Goal: Task Accomplishment & Management: Use online tool/utility

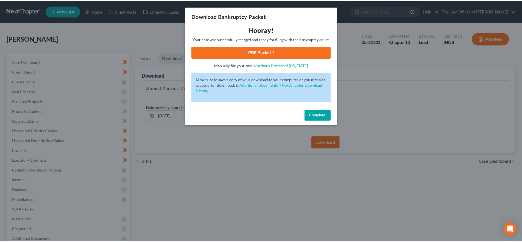
scroll to position [60, 0]
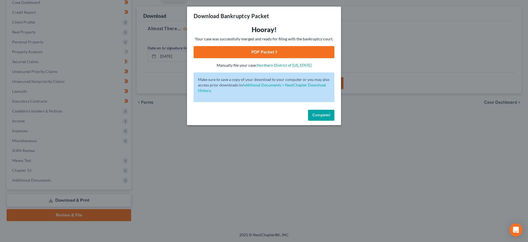
drag, startPoint x: 328, startPoint y: 115, endPoint x: 400, endPoint y: 126, distance: 72.7
click at [328, 115] on span "Complete!" at bounding box center [321, 115] width 18 height 5
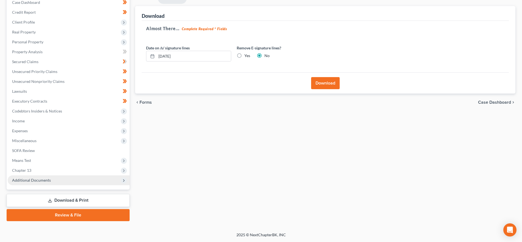
click at [56, 178] on span "Additional Documents" at bounding box center [69, 181] width 122 height 10
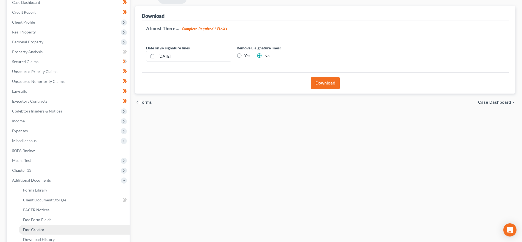
click at [52, 226] on link "Doc Creator" at bounding box center [74, 230] width 111 height 10
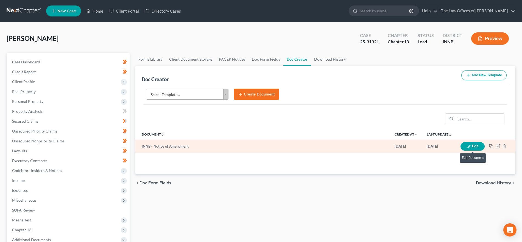
click at [480, 143] on button "Edit" at bounding box center [473, 146] width 24 height 9
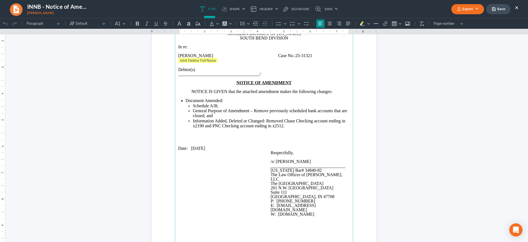
scroll to position [378, 0]
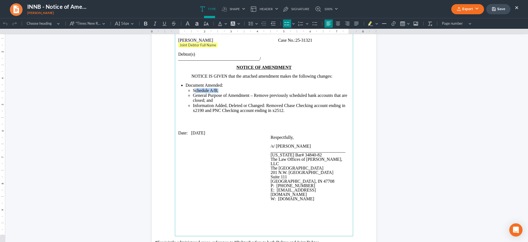
drag, startPoint x: 220, startPoint y: 91, endPoint x: 207, endPoint y: 91, distance: 12.7
click at [193, 89] on li "Schedule A/B;" at bounding box center [271, 90] width 157 height 5
click at [221, 101] on li "General Purpose of Amendment – Remove previously scheduled bank accounts that a…" at bounding box center [271, 98] width 157 height 10
click at [220, 101] on li "General Purpose of Amendment – Remove previously scheduled bank accounts that a…" at bounding box center [271, 98] width 157 height 10
click at [201, 101] on span "General Purpose of Amendment – Remove previously scheduled bank accounts that a…" at bounding box center [270, 98] width 154 height 10
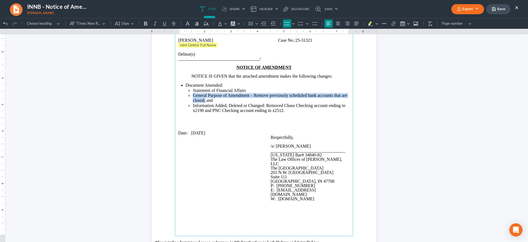
drag, startPoint x: 201, startPoint y: 101, endPoint x: 206, endPoint y: 100, distance: 4.3
click at [202, 96] on span "General Purpose of Amendment – Remove previously scheduled bank accounts that a…" at bounding box center [270, 98] width 154 height 10
click at [202, 101] on span "General Purpose of Amendment – Remove previously scheduled bank accounts that a…" at bounding box center [270, 98] width 154 height 10
drag, startPoint x: 201, startPoint y: 100, endPoint x: 252, endPoint y: 96, distance: 51.3
click at [252, 96] on span "General Purpose of Amendment – Remove previously scheduled bank accounts that a…" at bounding box center [270, 98] width 154 height 10
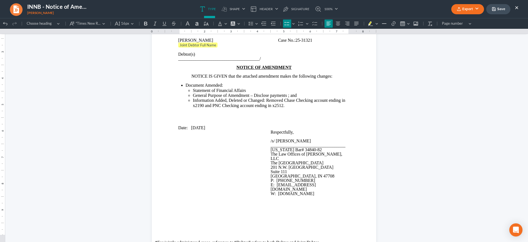
drag, startPoint x: 284, startPoint y: 96, endPoint x: 287, endPoint y: 96, distance: 3.0
click at [284, 96] on span "General Purpose of Amendment – Disclose payments ; and" at bounding box center [245, 95] width 104 height 5
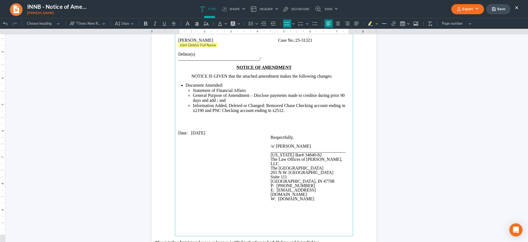
click at [214, 100] on span "General Purpose of Amendment – Disclose payments made to creditor during prior …" at bounding box center [269, 98] width 152 height 10
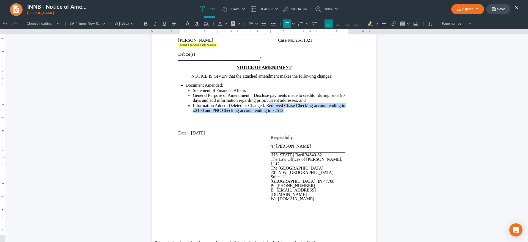
drag, startPoint x: 281, startPoint y: 112, endPoint x: 265, endPoint y: 105, distance: 17.6
click at [265, 105] on span "Information Added, Deleted or Changed: Removed Chase Checking account ending in…" at bounding box center [269, 108] width 152 height 10
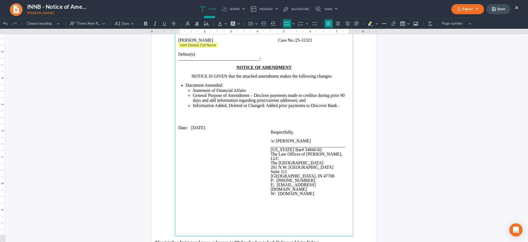
click at [281, 107] on span "Information Added, Deleted or Changed: Added prior payments to Discover Bank ." at bounding box center [266, 105] width 146 height 5
click at [293, 105] on span "Information Added, Deleted or Changed: Added payments to Discover Bank ." at bounding box center [261, 105] width 137 height 5
click at [336, 104] on span "Information Added, Deleted or Changed: Added payments made to Discover Bank ." at bounding box center [266, 105] width 147 height 5
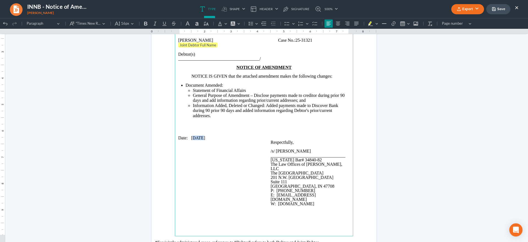
drag, startPoint x: 199, startPoint y: 138, endPoint x: 190, endPoint y: 138, distance: 9.3
click at [190, 138] on span "Date: [DATE]" at bounding box center [191, 138] width 27 height 5
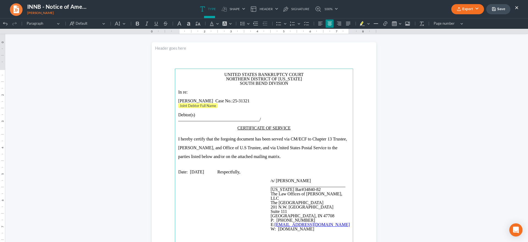
scroll to position [0, 0]
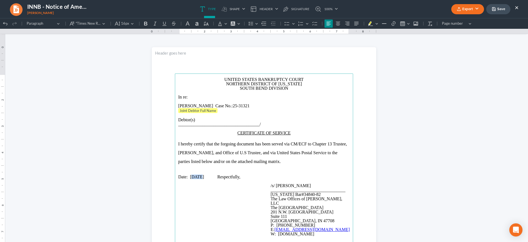
drag, startPoint x: 197, startPoint y: 176, endPoint x: 187, endPoint y: 175, distance: 10.3
click at [189, 176] on span "Date: [DATE]" at bounding box center [191, 177] width 26 height 5
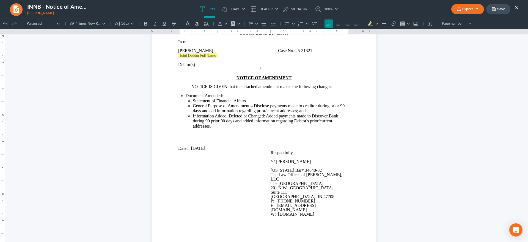
scroll to position [378, 0]
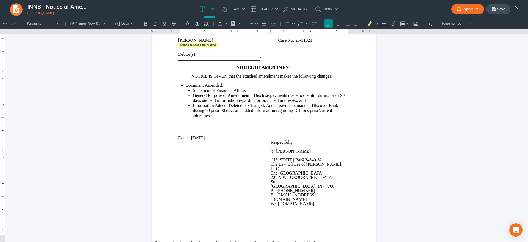
click at [248, 91] on li "Statement of Financial Affairs" at bounding box center [271, 90] width 157 height 5
click at [207, 109] on span "Information Added, Deleted or Changed: Added payments made to Discover Bank dur…" at bounding box center [265, 110] width 145 height 15
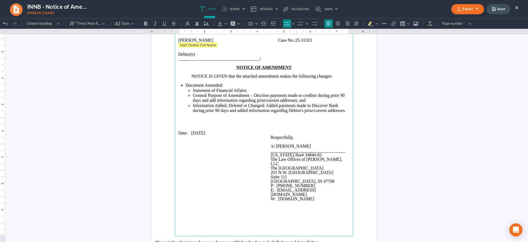
click at [226, 111] on span "Information Added, Deleted or Changed: Added payments made to Discover Bank dur…" at bounding box center [269, 108] width 153 height 10
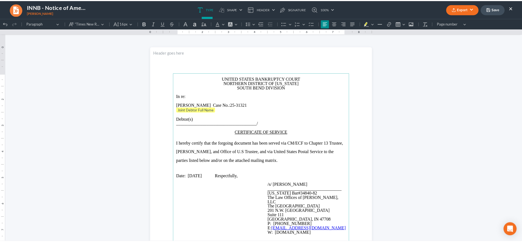
scroll to position [0, 0]
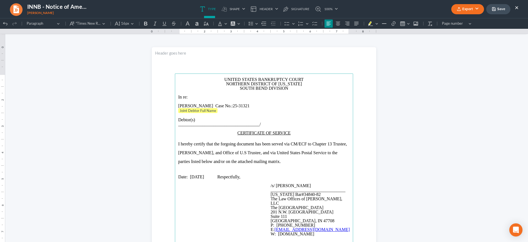
click at [465, 9] on button "Export" at bounding box center [467, 9] width 33 height 10
click at [461, 20] on link "PDF" at bounding box center [466, 21] width 43 height 9
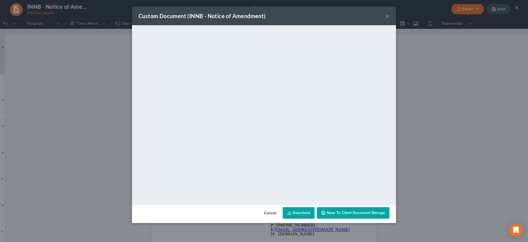
click at [387, 16] on button "×" at bounding box center [387, 16] width 4 height 7
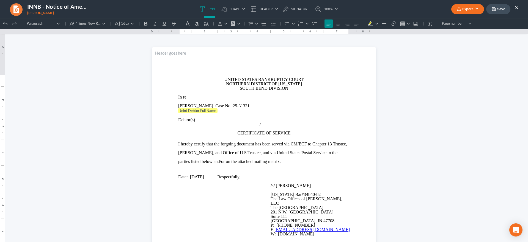
click at [499, 11] on button "Save" at bounding box center [498, 9] width 24 height 10
drag, startPoint x: 516, startPoint y: 6, endPoint x: 519, endPoint y: 7, distance: 3.2
click at [516, 6] on button "×" at bounding box center [516, 7] width 4 height 7
